Goal: Check status: Check status

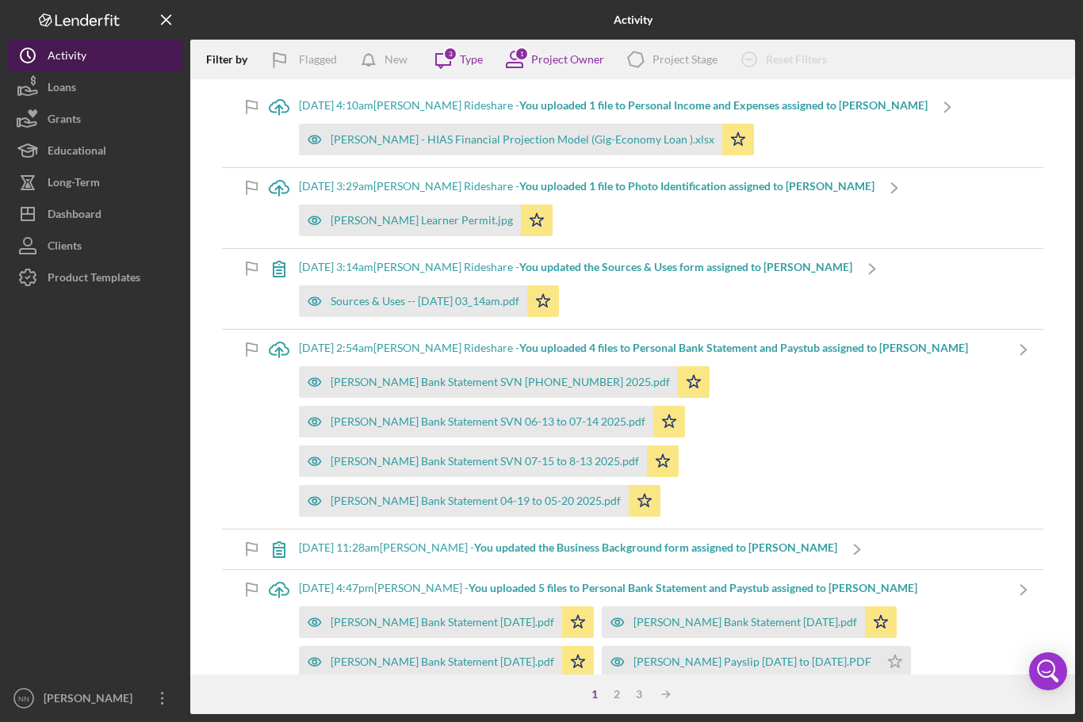
click at [68, 56] on div "Activity" at bounding box center [67, 58] width 39 height 36
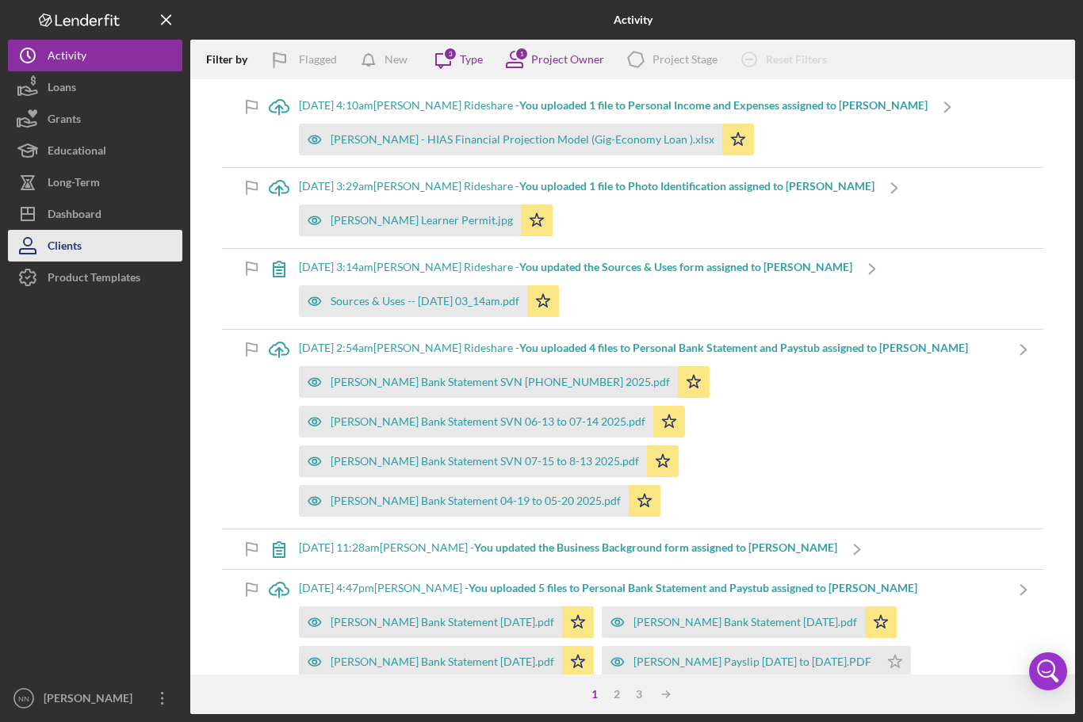
click at [127, 231] on button "Clients" at bounding box center [95, 246] width 174 height 32
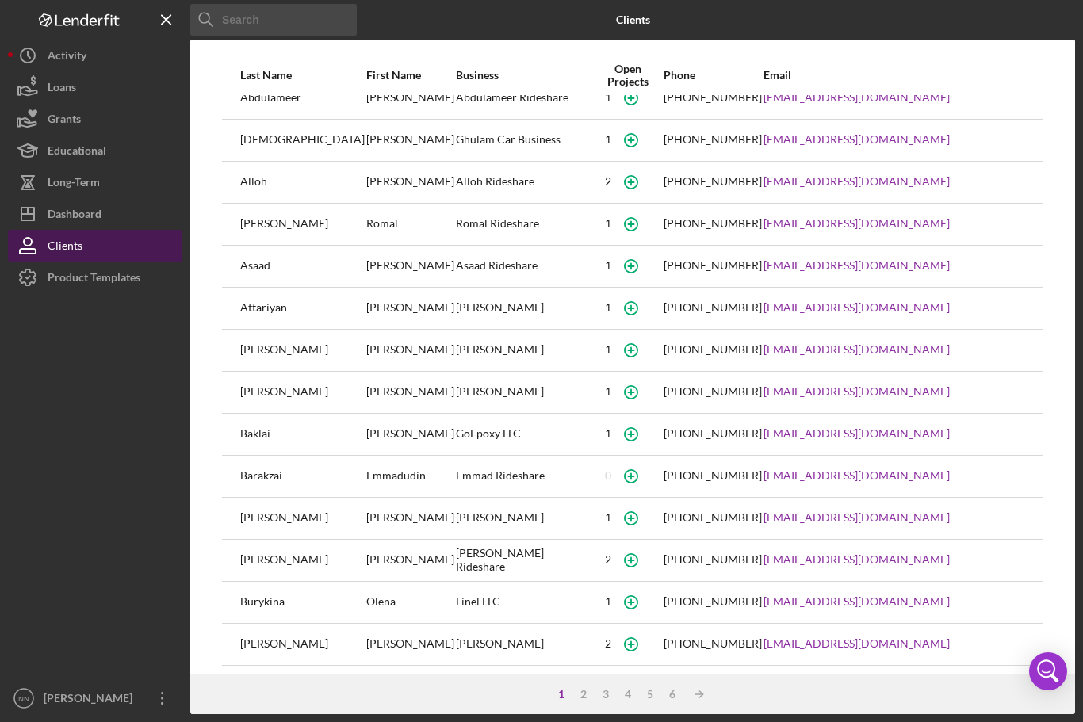
scroll to position [15, 0]
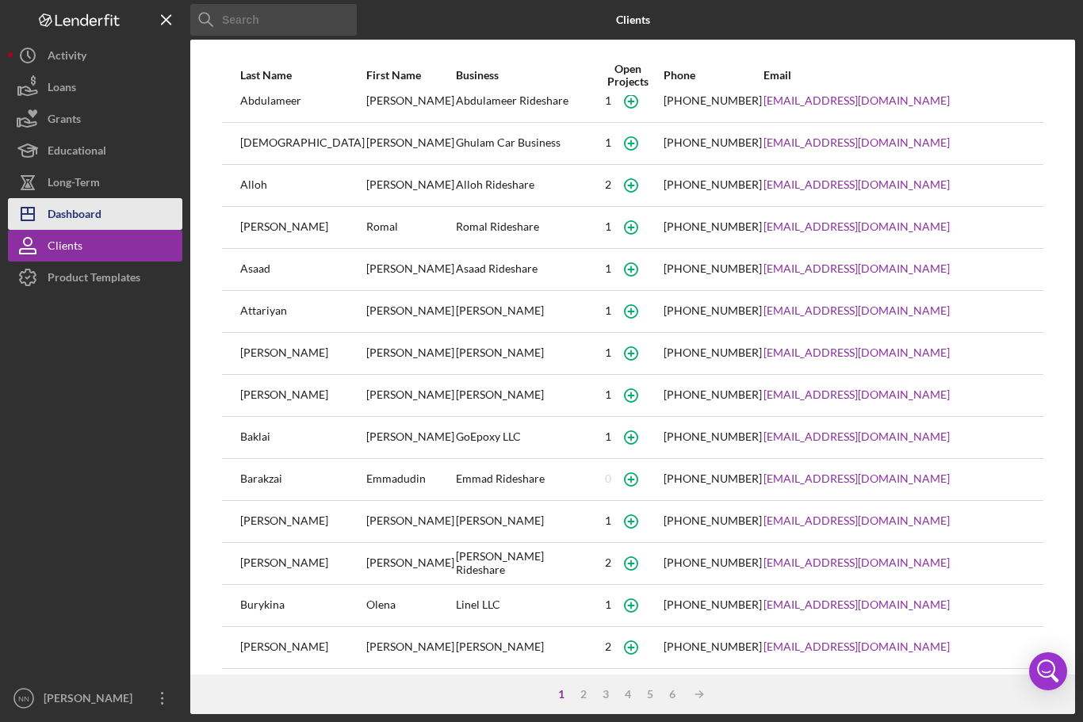
click at [163, 208] on button "Icon/Dashboard Dashboard" at bounding box center [95, 214] width 174 height 32
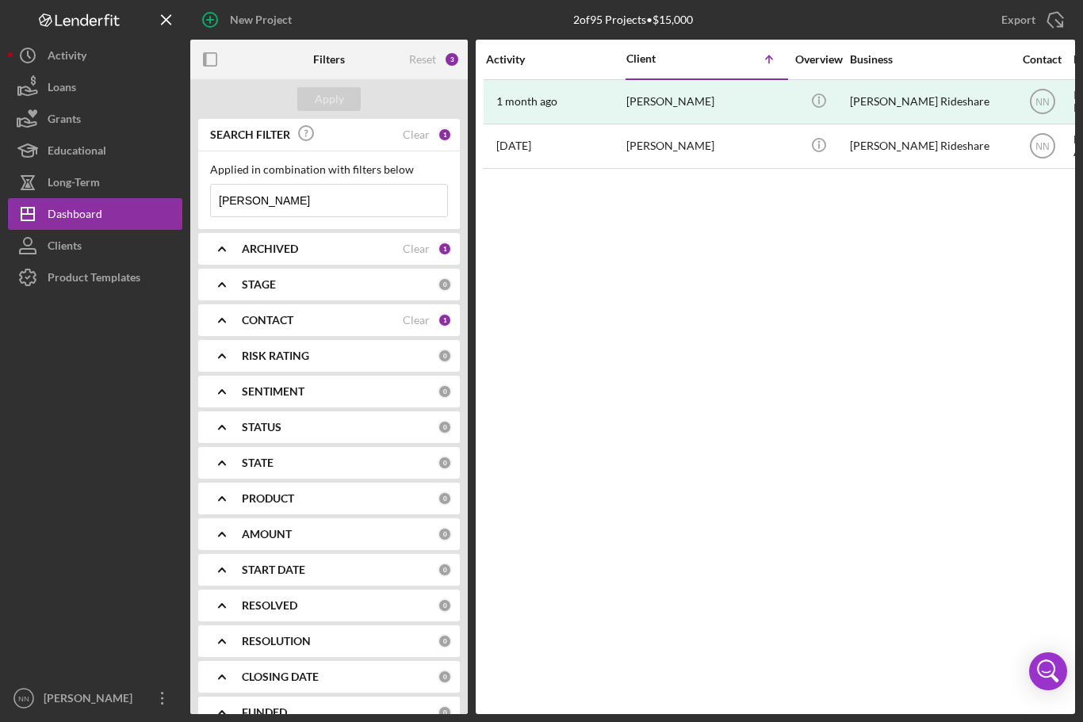
click at [389, 204] on input "[PERSON_NAME]" at bounding box center [329, 201] width 236 height 32
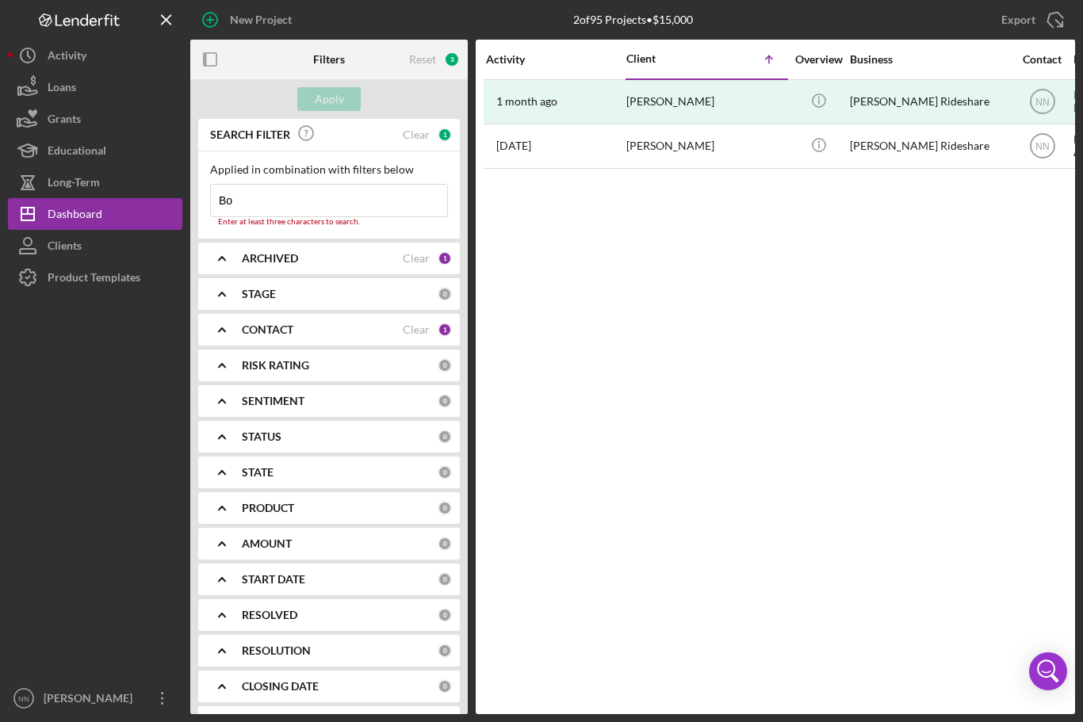
type input "B"
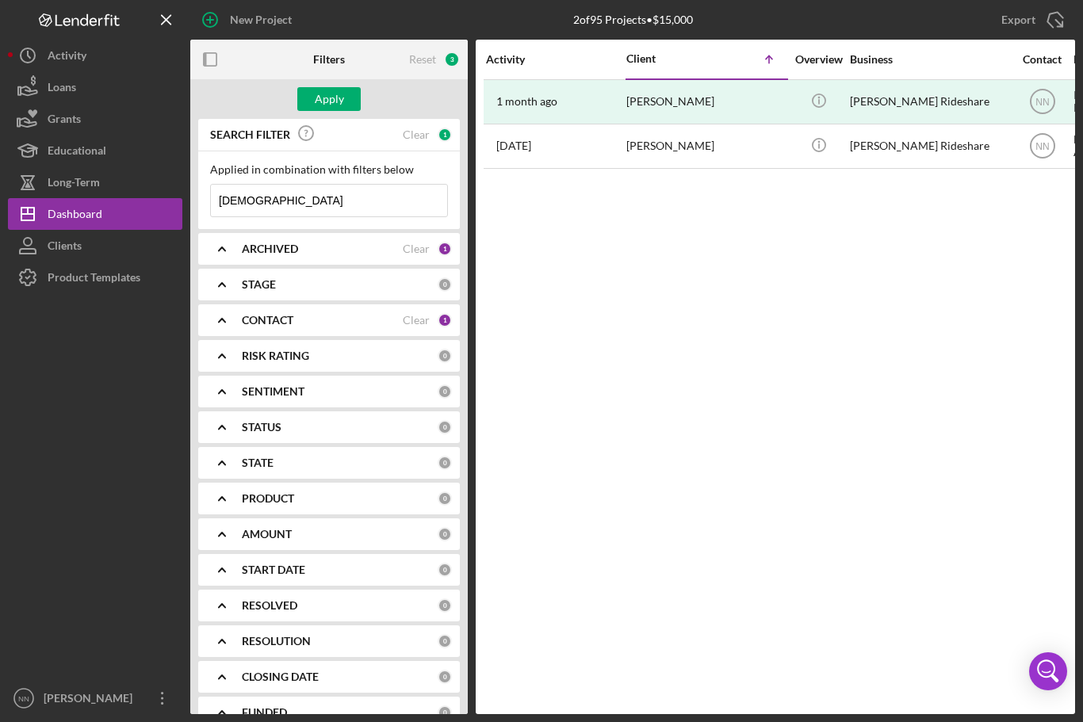
type input "Mahdian"
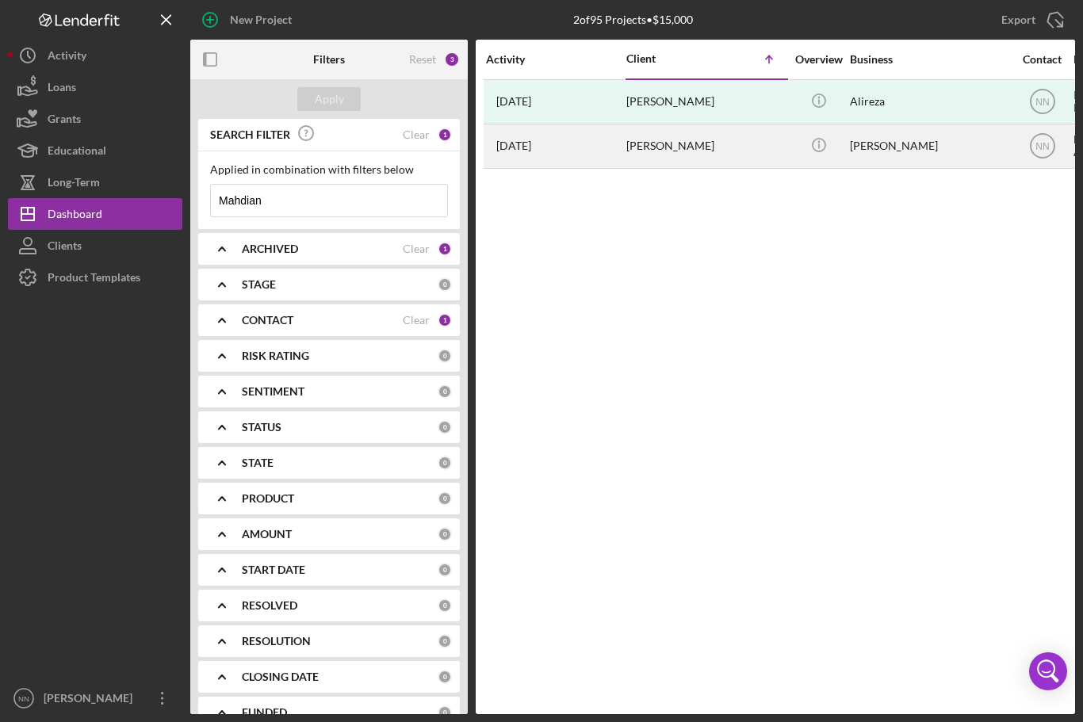
click at [936, 147] on div "[PERSON_NAME]" at bounding box center [929, 146] width 159 height 42
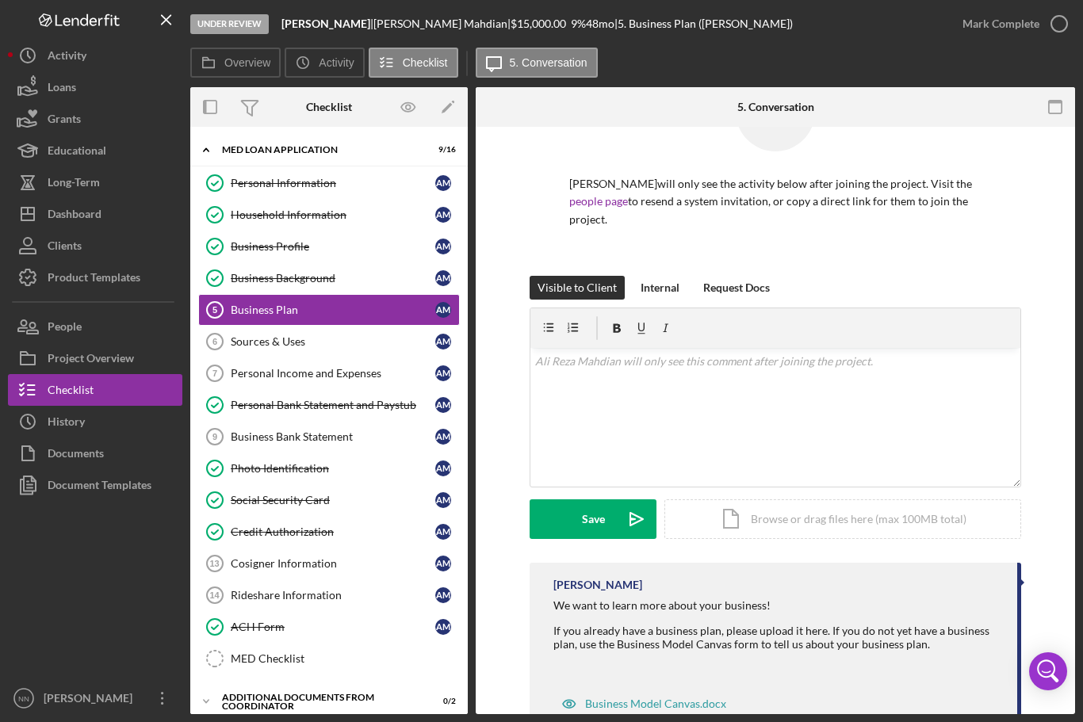
scroll to position [78, 0]
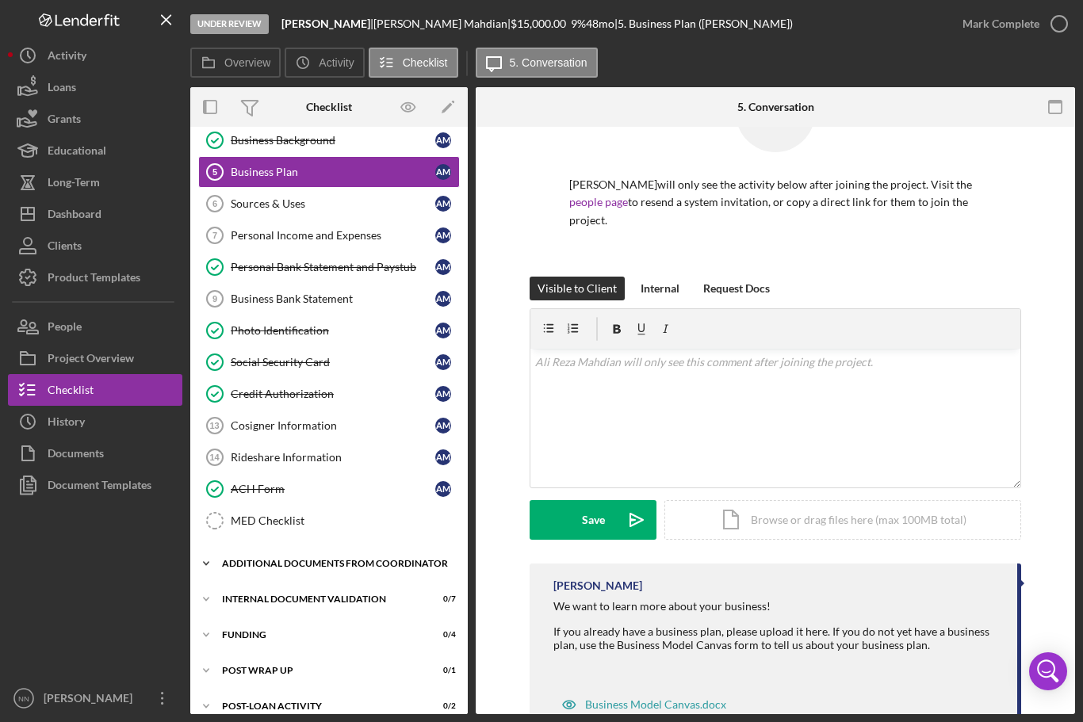
click at [373, 558] on div "Icon/Expander Additional Documents from Coordinator 0 / 2" at bounding box center [329, 564] width 278 height 32
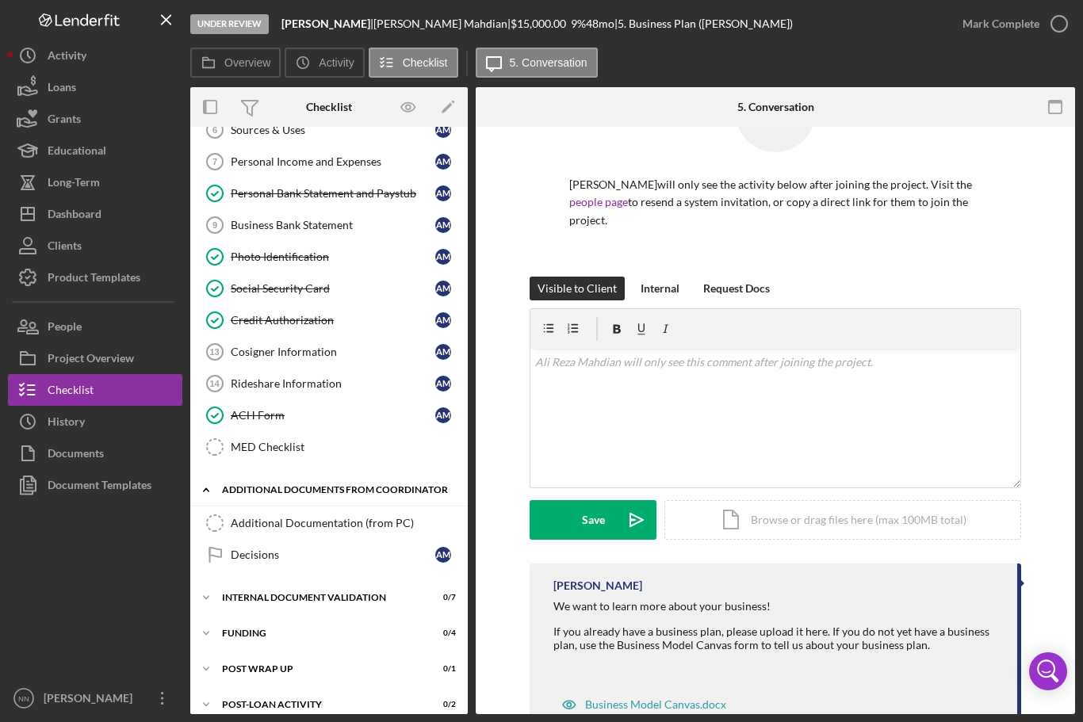
scroll to position [210, 0]
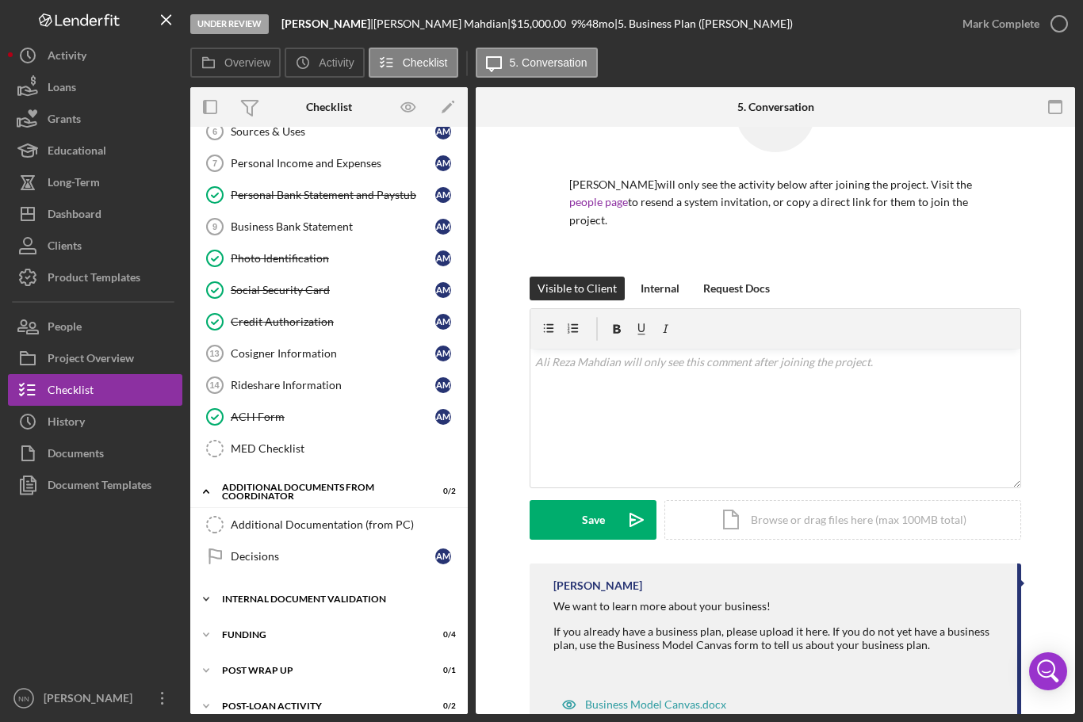
click at [398, 593] on div "Icon/Expander Internal Document Validation 0 / 7" at bounding box center [329, 600] width 278 height 32
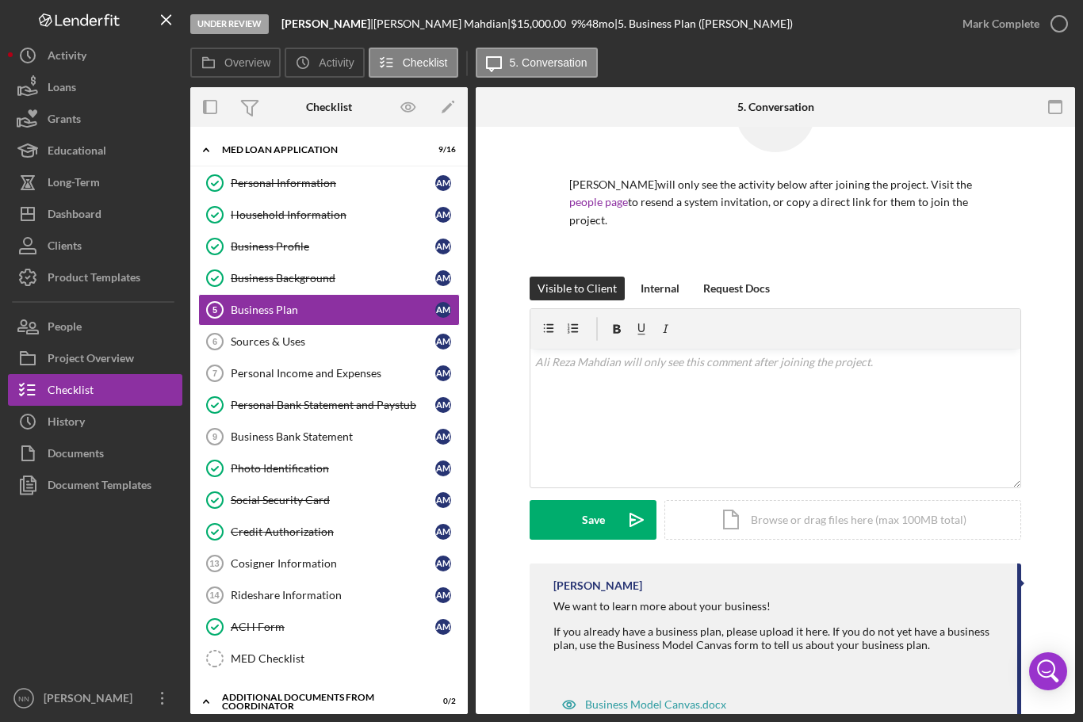
scroll to position [0, 0]
